Goal: Task Accomplishment & Management: Manage account settings

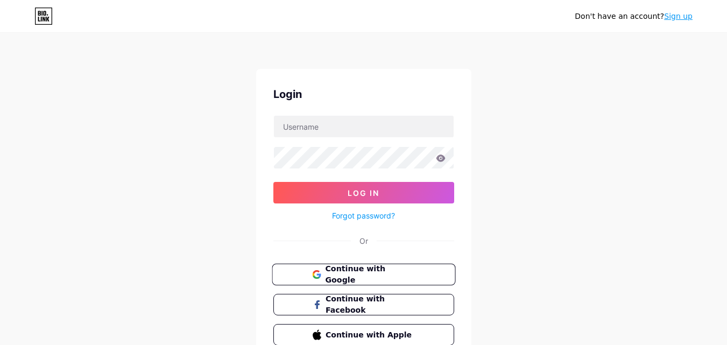
click at [400, 266] on button "Continue with Google" at bounding box center [363, 275] width 183 height 22
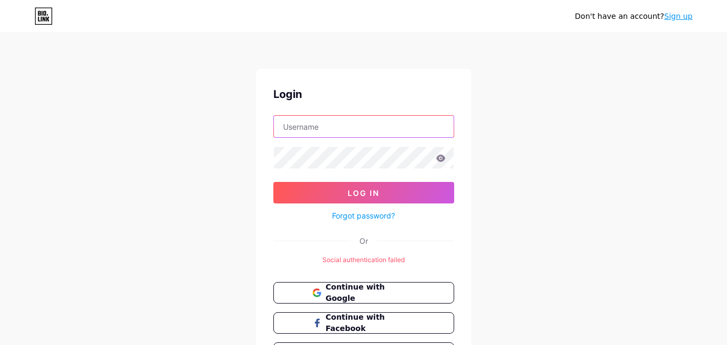
click at [364, 130] on input "text" at bounding box center [364, 127] width 180 height 22
type input "[EMAIL_ADDRESS][DOMAIN_NAME]"
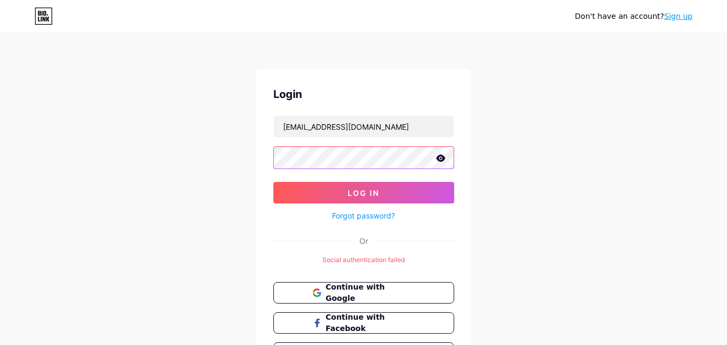
click at [273, 182] on button "Log In" at bounding box center [363, 193] width 181 height 22
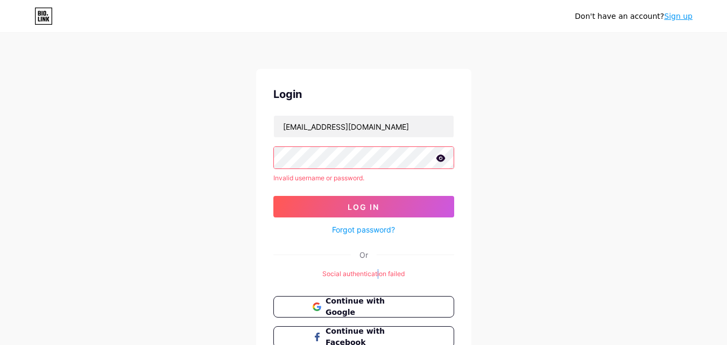
click at [378, 269] on div "Social authentication failed" at bounding box center [363, 274] width 181 height 10
click at [382, 273] on div "Social authentication failed" at bounding box center [363, 274] width 181 height 10
